Goal: Task Accomplishment & Management: Complete application form

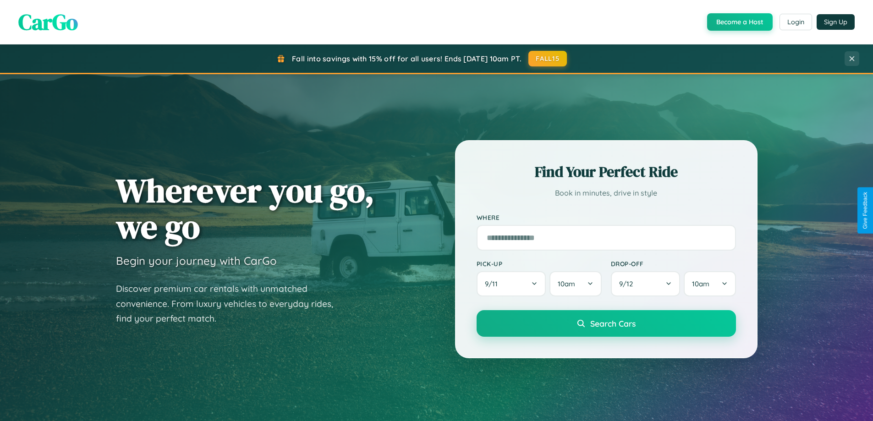
scroll to position [1763, 0]
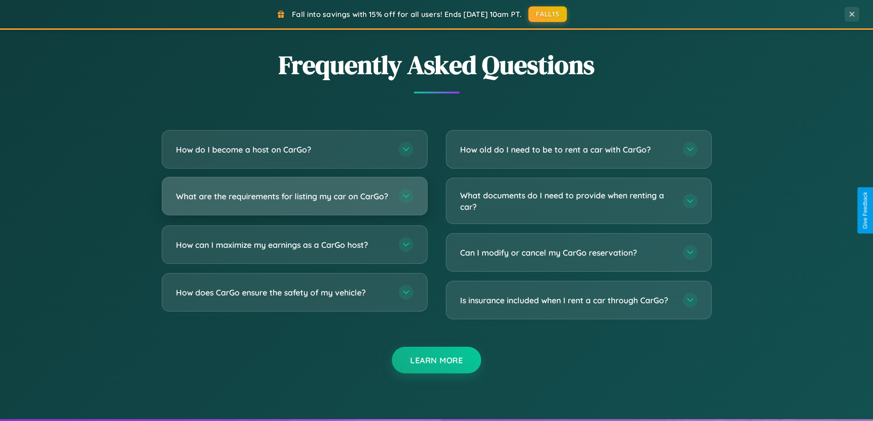
click at [294, 200] on h3 "What are the requirements for listing my car on CarGo?" at bounding box center [283, 196] width 214 height 11
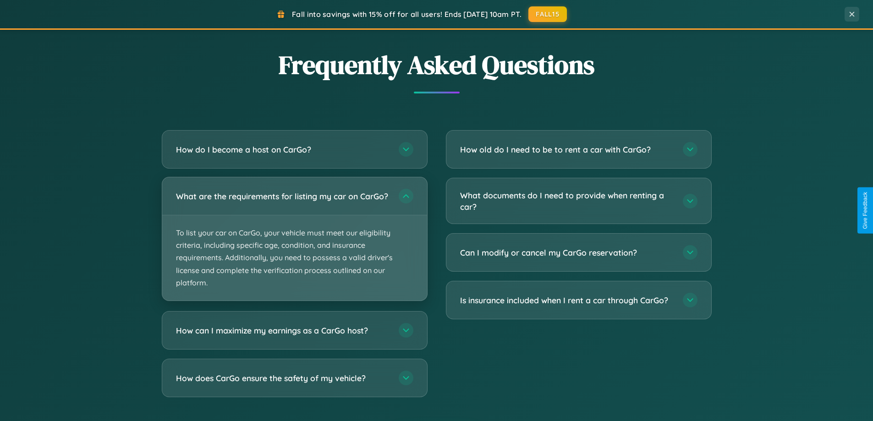
click at [294, 243] on p "To list your car on CarGo, your vehicle must meet our eligibility criteria, inc…" at bounding box center [294, 257] width 265 height 85
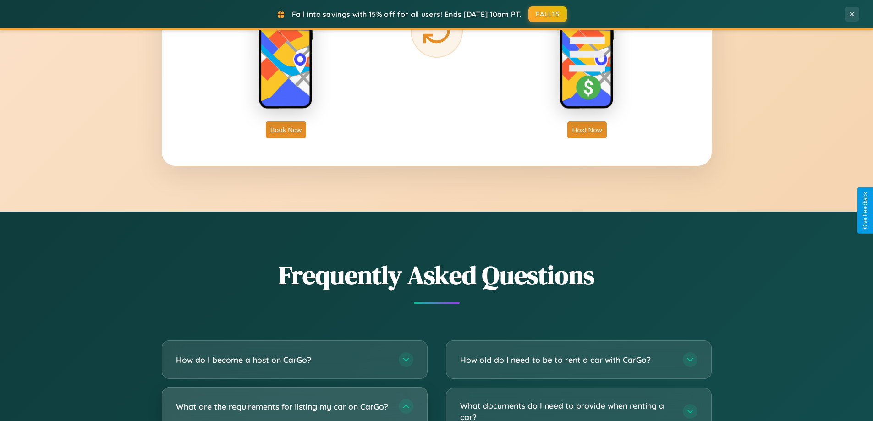
scroll to position [1472, 0]
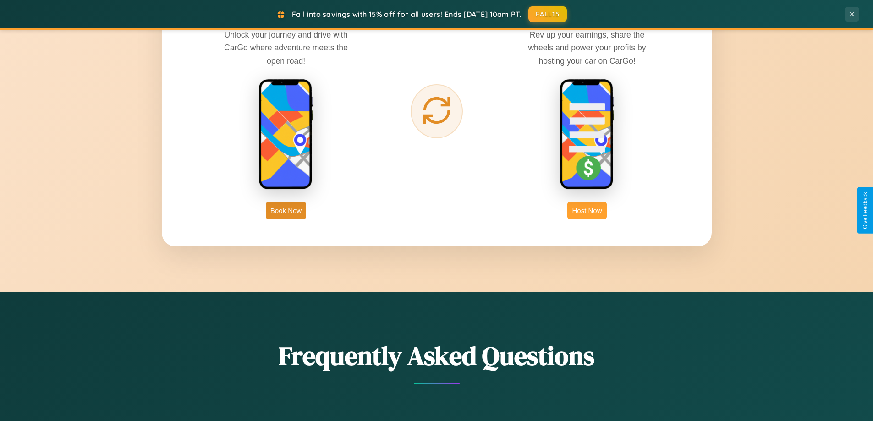
click at [587, 210] on button "Host Now" at bounding box center [586, 210] width 39 height 17
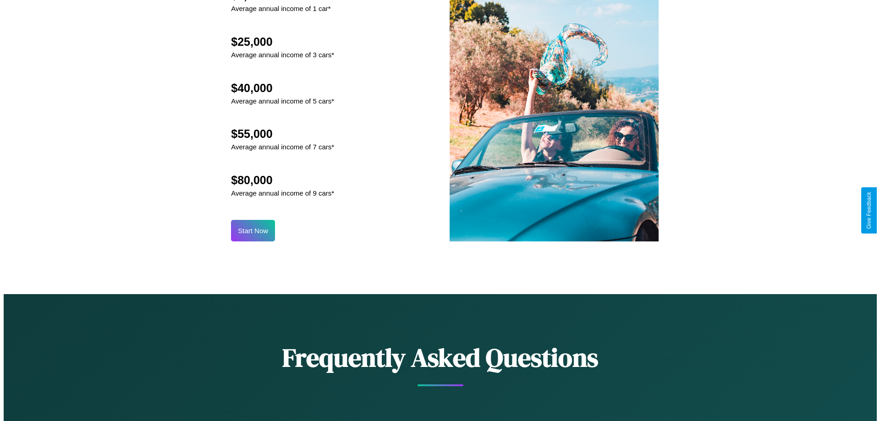
scroll to position [955, 0]
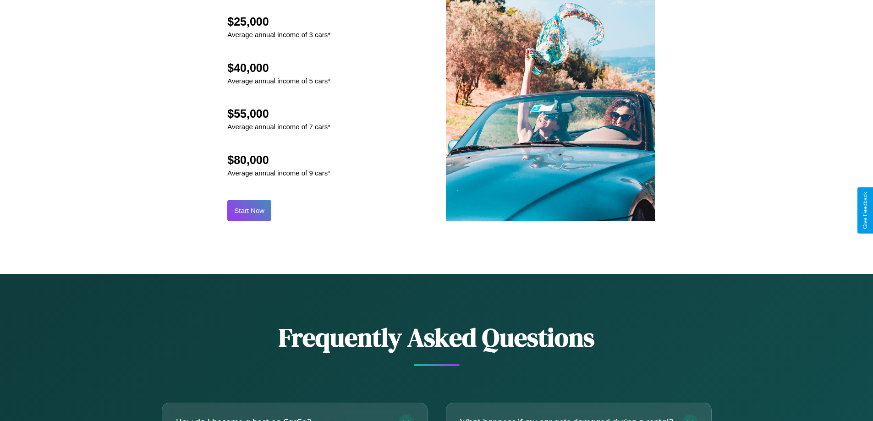
click at [249, 210] on button "Start Now" at bounding box center [249, 211] width 44 height 22
